Goal: Find specific page/section: Locate a particular part of the current website

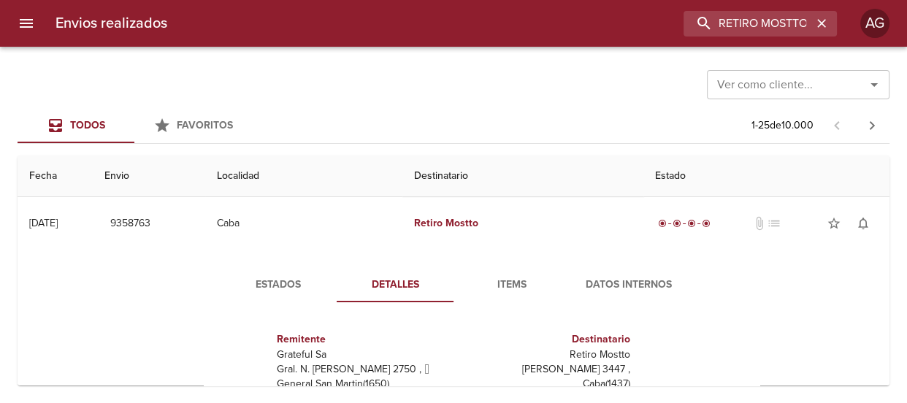
scroll to position [132, 0]
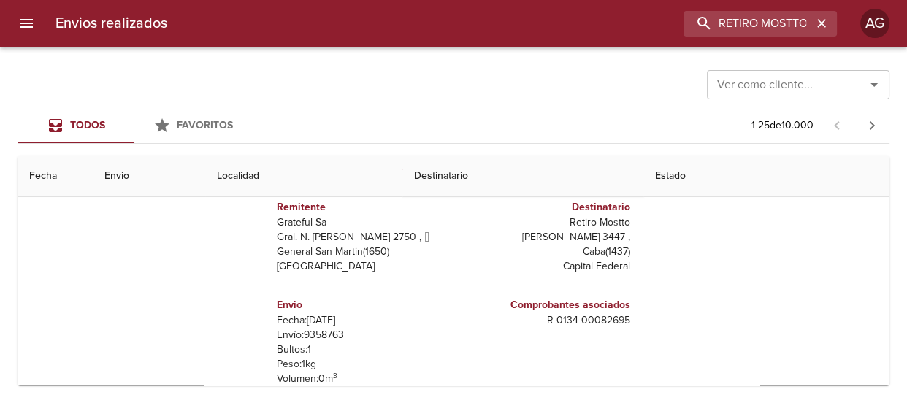
click at [732, 29] on input "RETIRO MOSTTO" at bounding box center [747, 24] width 129 height 26
click at [729, 30] on input "RETIRO MOSTTO" at bounding box center [747, 24] width 129 height 26
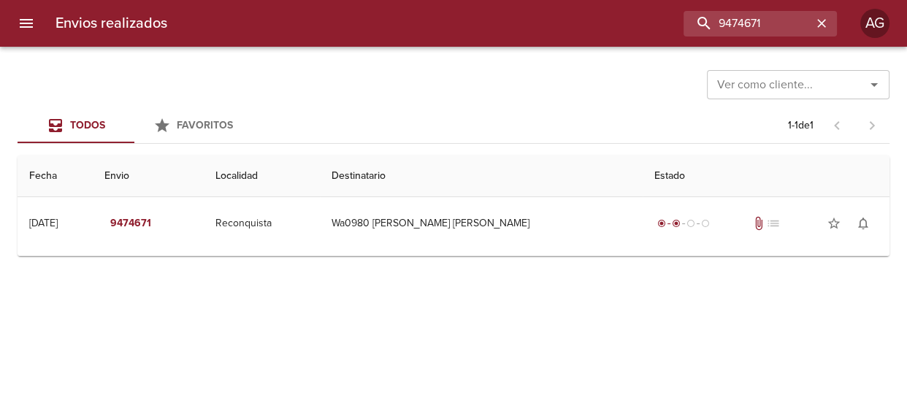
scroll to position [0, 0]
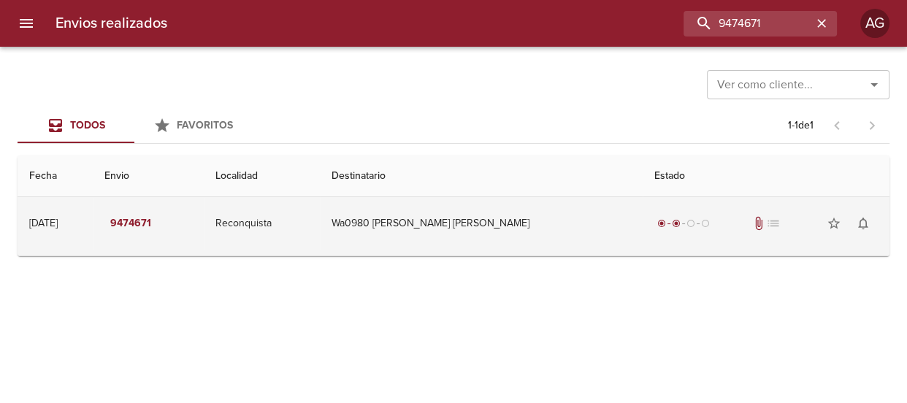
click at [572, 230] on td "Wa0980 [PERSON_NAME] [PERSON_NAME]" at bounding box center [481, 223] width 323 height 53
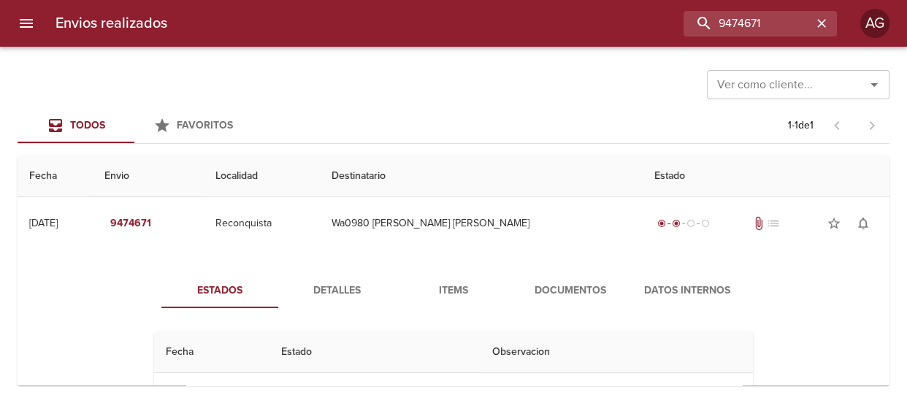
click at [557, 288] on span "Documentos" at bounding box center [570, 291] width 99 height 18
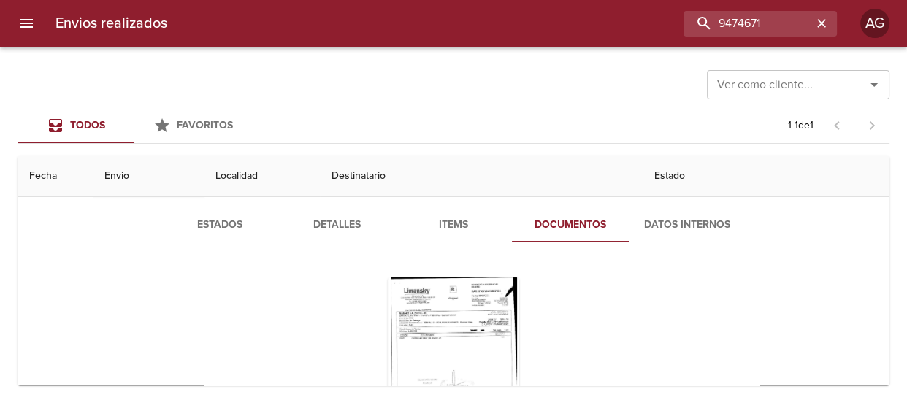
scroll to position [132, 0]
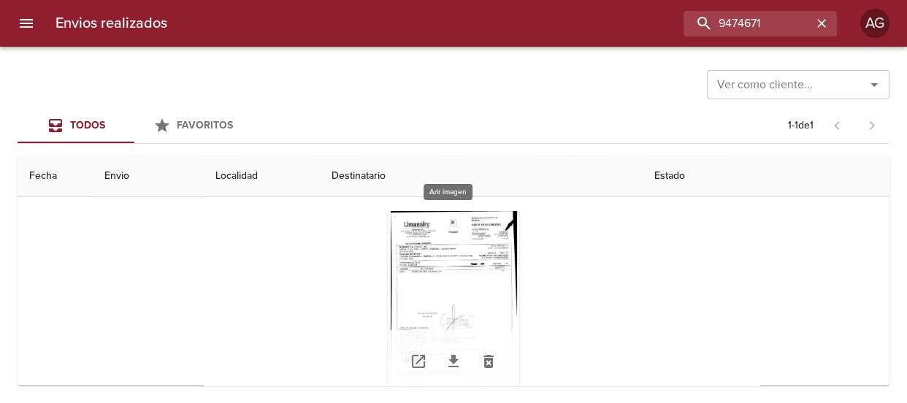
click at [482, 277] on div "Tabla de envíos del cliente" at bounding box center [453, 302] width 131 height 183
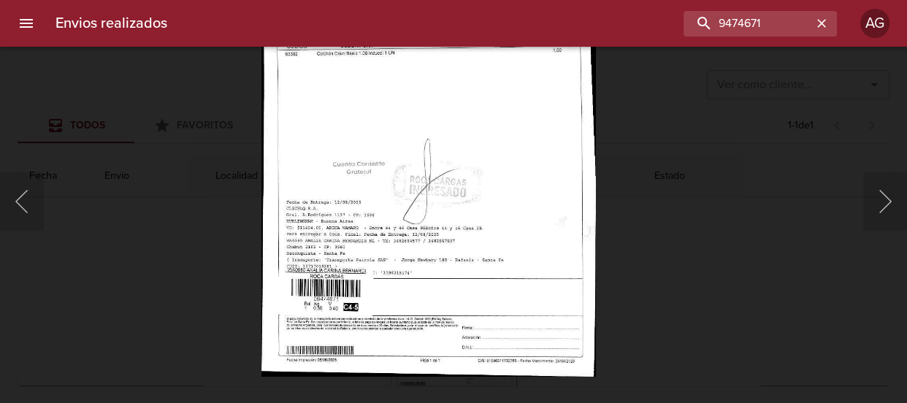
click at [733, 181] on div "Lightbox" at bounding box center [453, 201] width 907 height 403
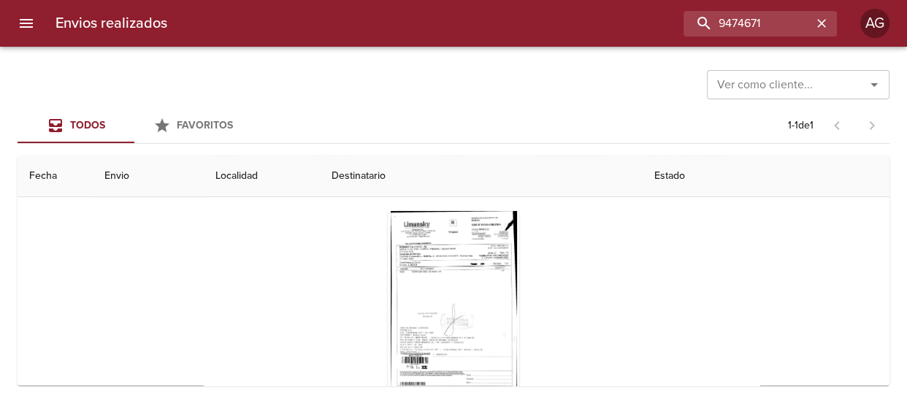
scroll to position [0, 0]
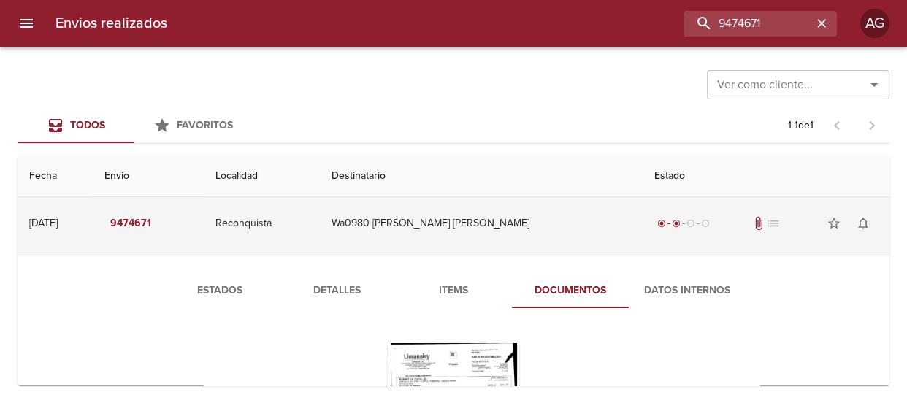
click at [611, 221] on td "Wa0980 [PERSON_NAME] [PERSON_NAME]" at bounding box center [481, 223] width 323 height 53
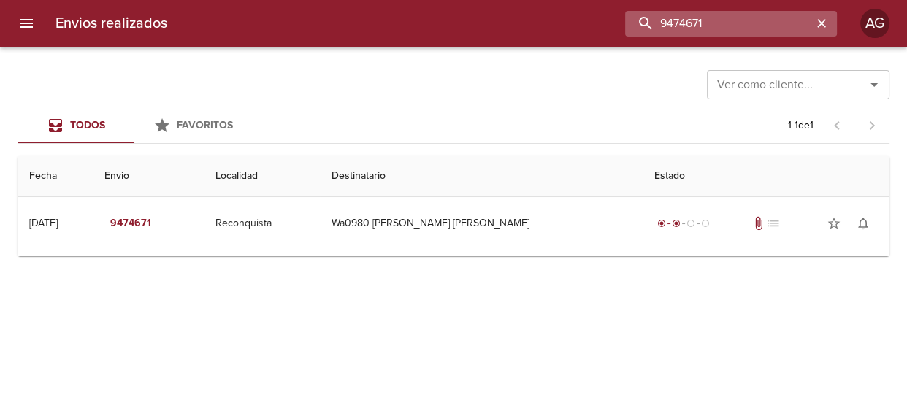
click at [758, 31] on input "9474671" at bounding box center [718, 24] width 187 height 26
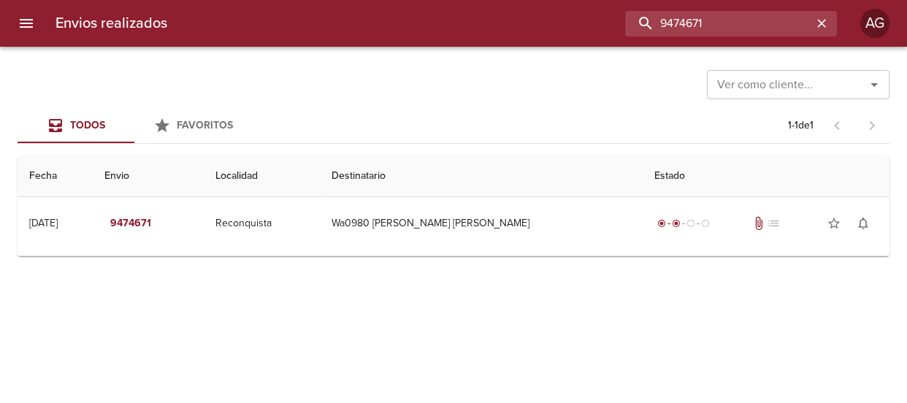
paste input "[PERSON_NAME]"
type input "[PERSON_NAME]"
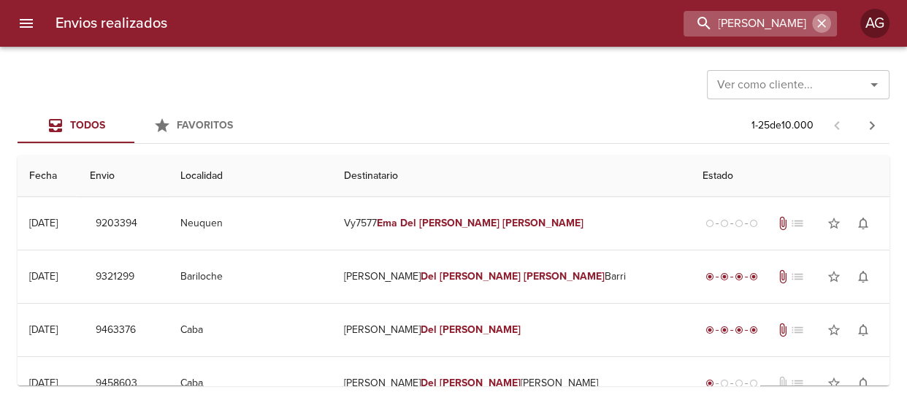
scroll to position [0, 0]
click at [825, 23] on icon "button" at bounding box center [821, 23] width 15 height 15
